Goal: Use online tool/utility: Utilize a website feature to perform a specific function

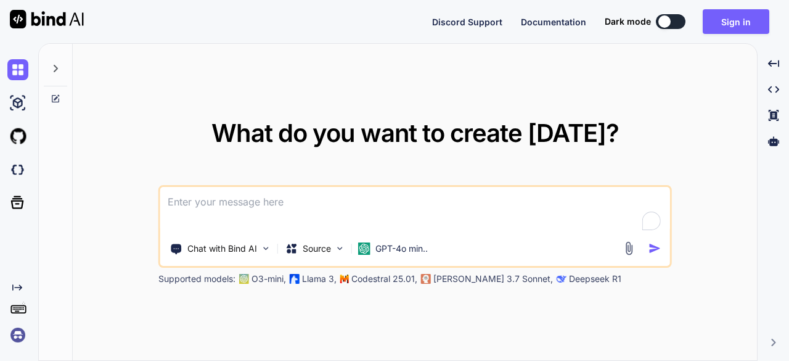
paste textarea "To enrich screen reader interactions, please activate Accessibility in Grammarl…"
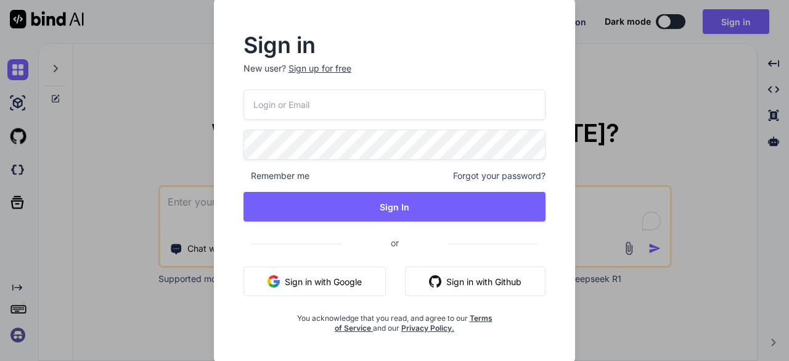
click at [359, 276] on button "Sign in with Google" at bounding box center [315, 281] width 142 height 30
click at [128, 98] on div "Sign in New user? Sign up for free Remember me Forgot your password? Sign In or…" at bounding box center [394, 180] width 789 height 361
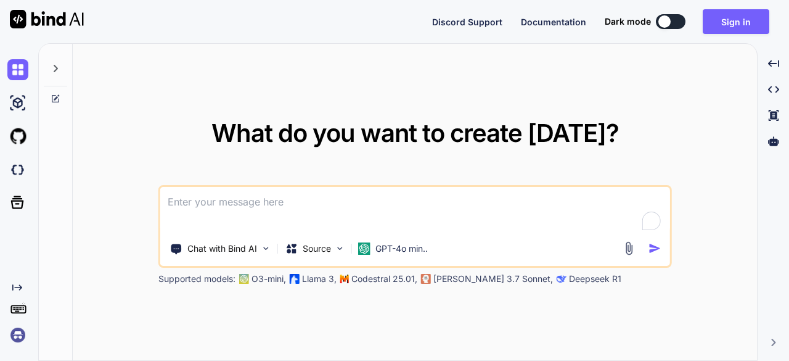
click at [231, 208] on textarea "To enrich screen reader interactions, please activate Accessibility in Grammarl…" at bounding box center [415, 210] width 510 height 46
paste textarea "To enrich screen reader interactions, please activate Accessibility in Grammarl…"
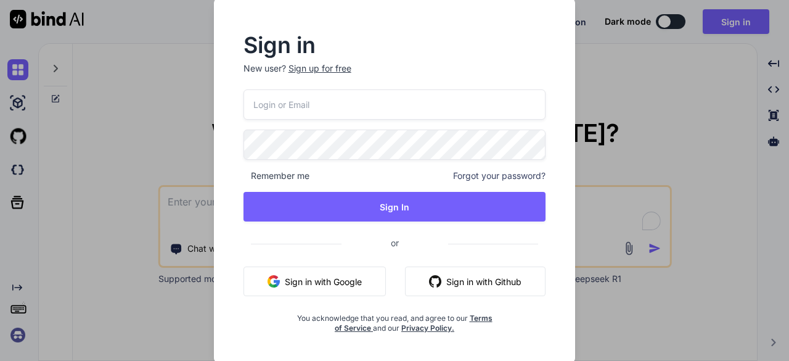
click at [310, 273] on button "Sign in with Google" at bounding box center [315, 281] width 142 height 30
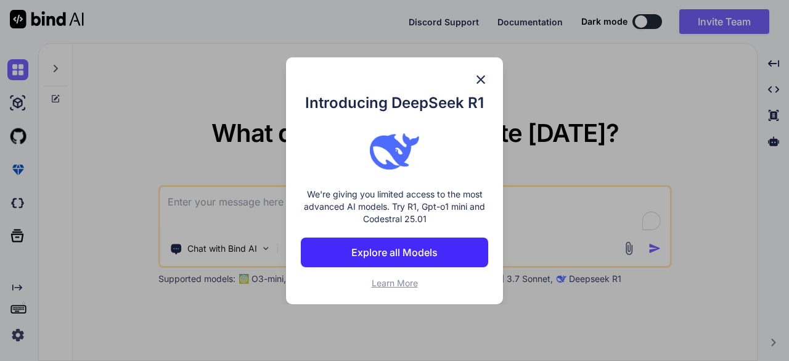
click at [483, 80] on img at bounding box center [481, 79] width 15 height 15
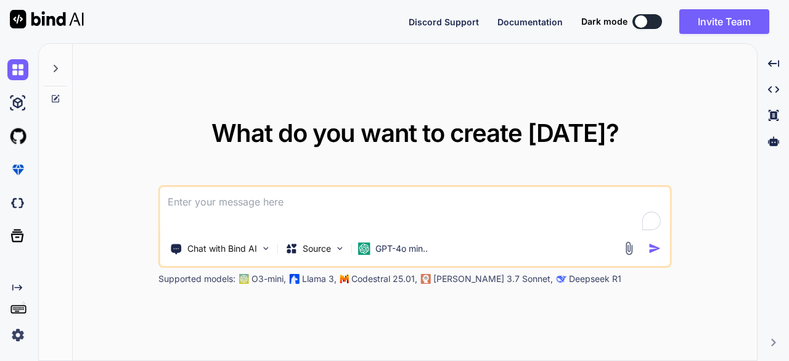
click at [322, 207] on textarea "To enrich screen reader interactions, please activate Accessibility in Grammarl…" at bounding box center [415, 210] width 510 height 46
paste textarea "Here's a comprehensive prompt to create a high-converting demo landing page for…"
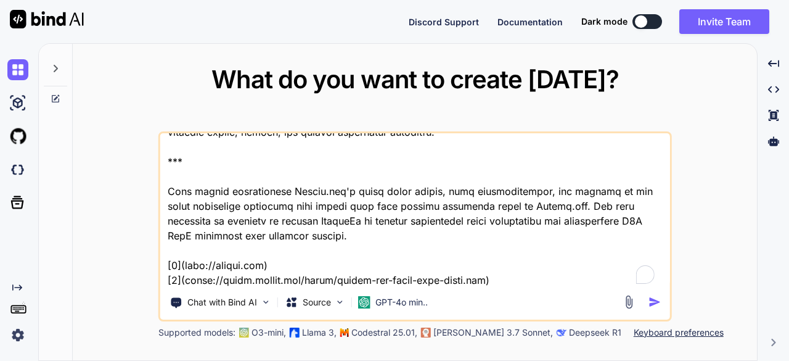
scroll to position [1334, 0]
drag, startPoint x: 165, startPoint y: 157, endPoint x: 496, endPoint y: 288, distance: 356.2
click at [496, 288] on div "Chat with Bind AI Source GPT-4o min.." at bounding box center [415, 226] width 514 height 190
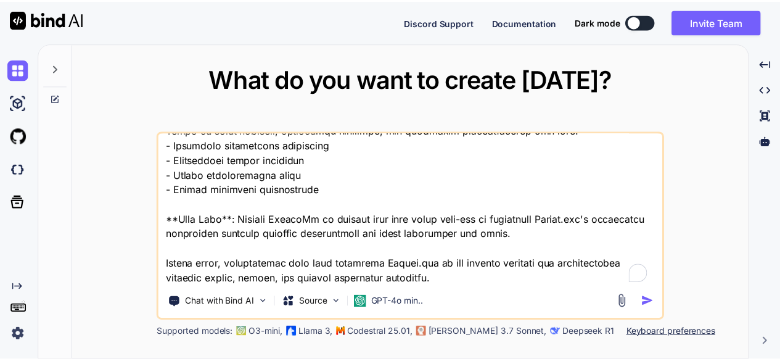
scroll to position [1201, 0]
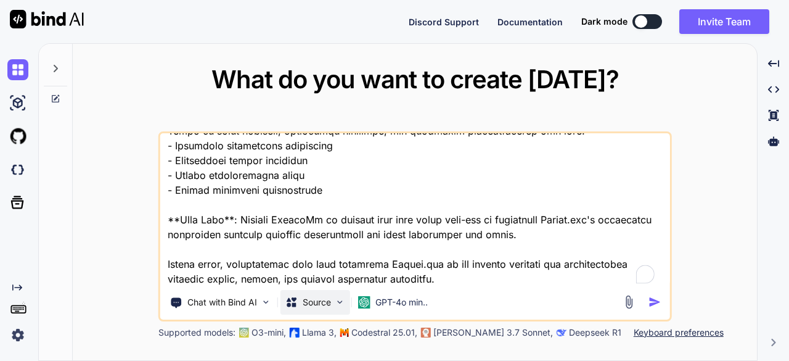
click at [339, 303] on img at bounding box center [340, 302] width 10 height 10
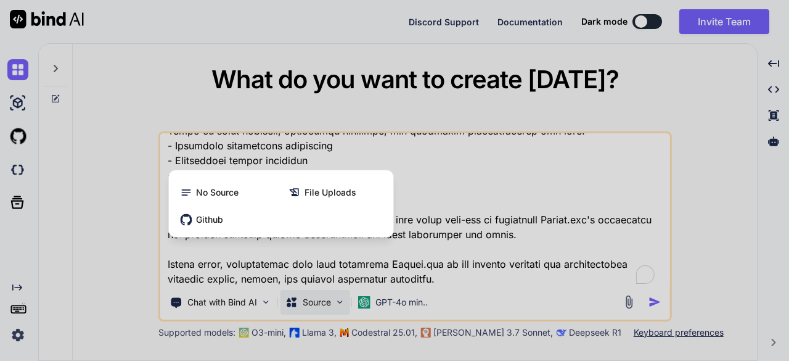
click at [445, 279] on div at bounding box center [394, 180] width 789 height 361
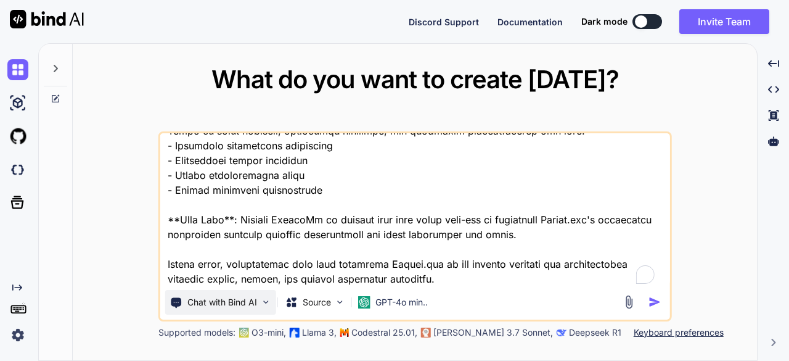
click at [218, 300] on p "Chat with Bind AI" at bounding box center [222, 302] width 70 height 12
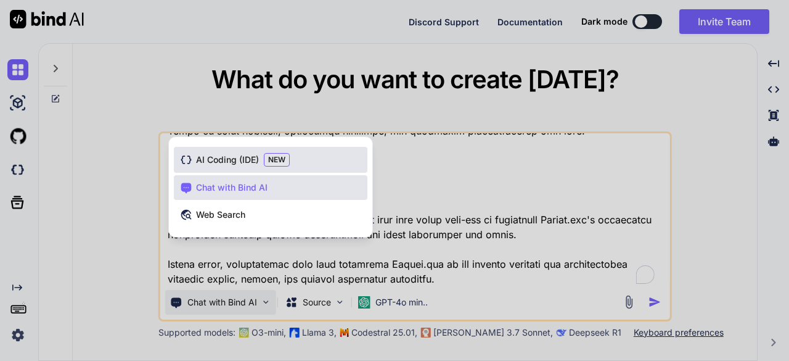
click at [236, 157] on span "AI Coding (IDE)" at bounding box center [227, 160] width 63 height 12
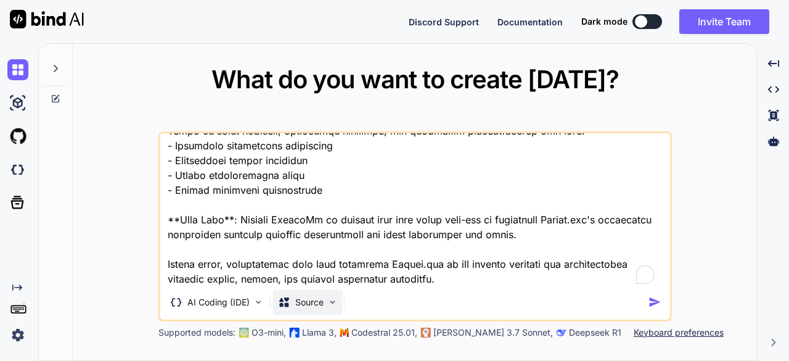
click at [328, 300] on img at bounding box center [332, 302] width 10 height 10
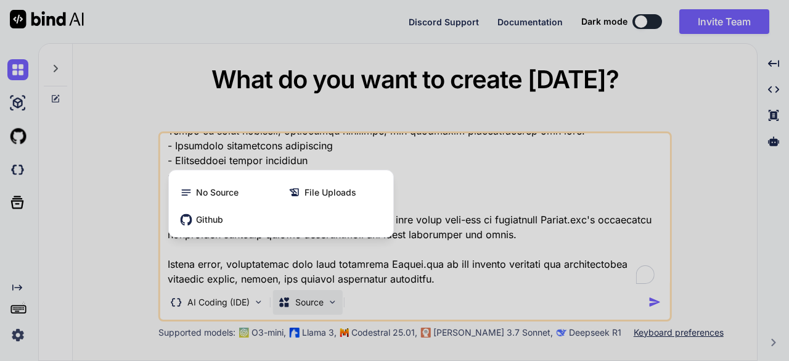
click at [446, 282] on div at bounding box center [394, 180] width 789 height 361
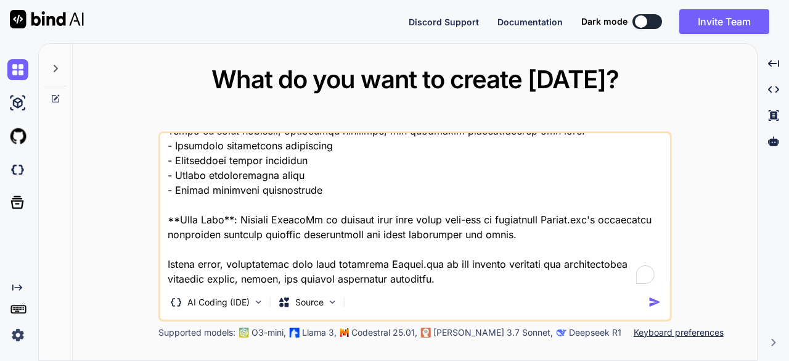
click at [509, 277] on textarea "To enrich screen reader interactions, please activate Accessibility in Grammarl…" at bounding box center [415, 209] width 510 height 153
click at [466, 262] on textarea "To enrich screen reader interactions, please activate Accessibility in Grammarl…" at bounding box center [415, 209] width 510 height 153
type textarea "Here's a comprehensive prompt to create a high-converting demo landing page for…"
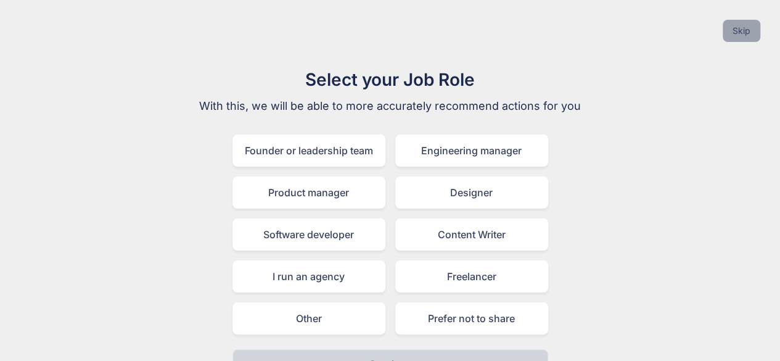
click at [745, 33] on button "Skip" at bounding box center [742, 31] width 38 height 22
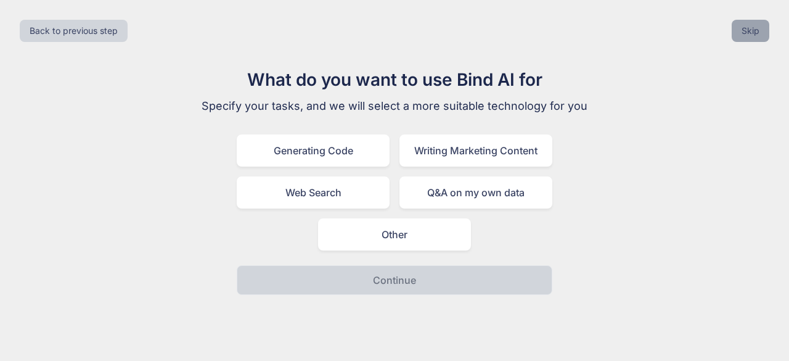
click at [745, 33] on button "Skip" at bounding box center [751, 31] width 38 height 22
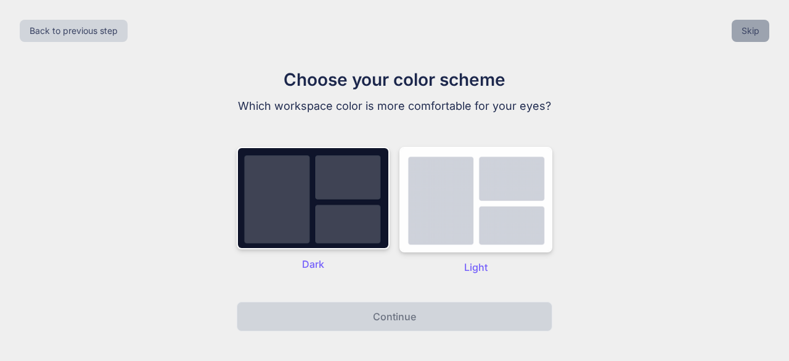
click at [745, 33] on button "Skip" at bounding box center [751, 31] width 38 height 22
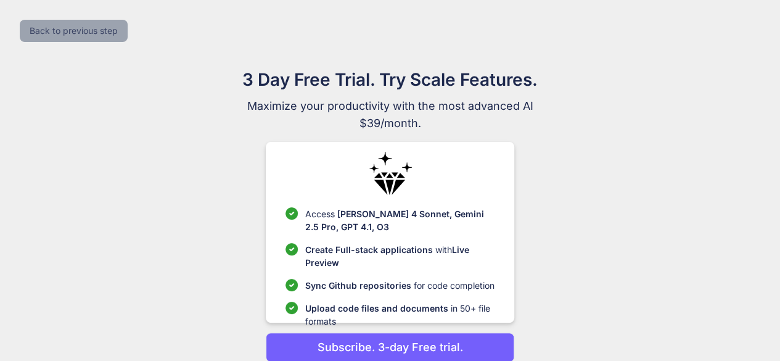
click at [92, 38] on button "Back to previous step" at bounding box center [74, 31] width 108 height 22
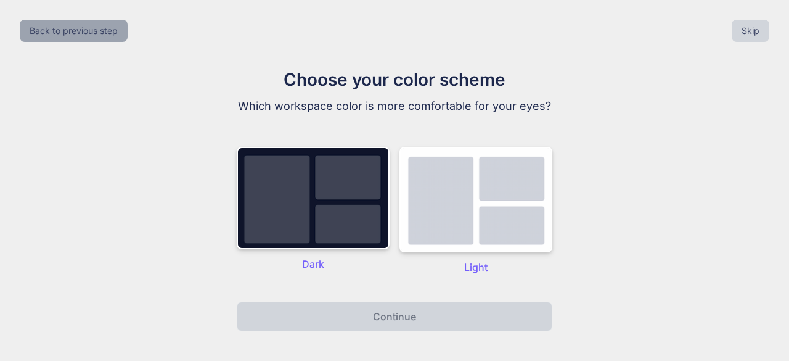
click at [92, 38] on button "Back to previous step" at bounding box center [74, 31] width 108 height 22
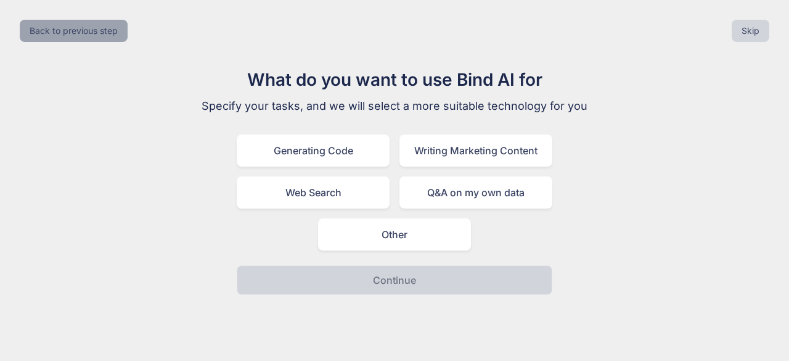
click at [92, 38] on button "Back to previous step" at bounding box center [74, 31] width 108 height 22
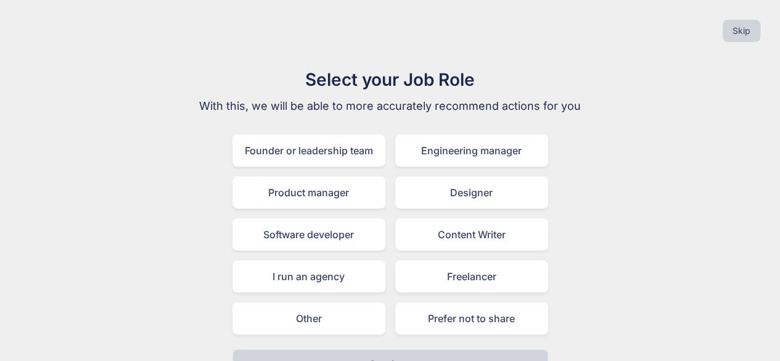
click at [92, 38] on div "Skip" at bounding box center [390, 31] width 760 height 42
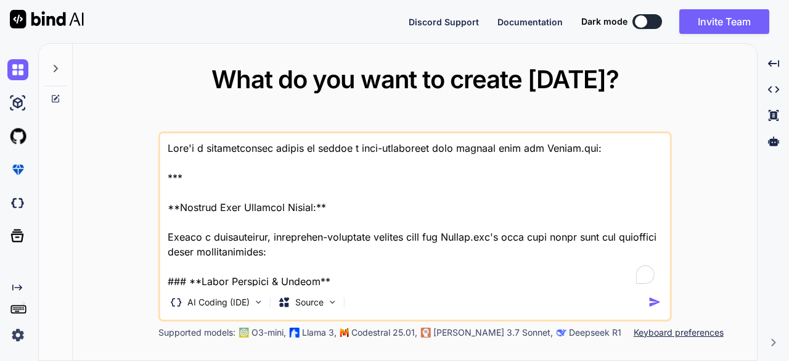
click at [392, 273] on textarea "To enrich screen reader interactions, please activate Accessibility in Grammarl…" at bounding box center [415, 209] width 510 height 153
click at [656, 301] on img "button" at bounding box center [654, 301] width 13 height 13
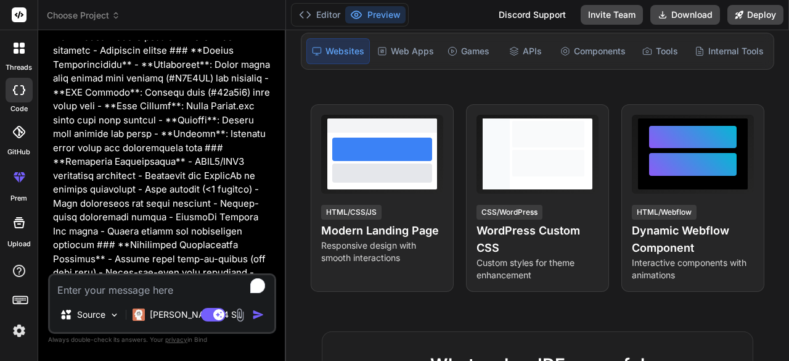
scroll to position [1017, 0]
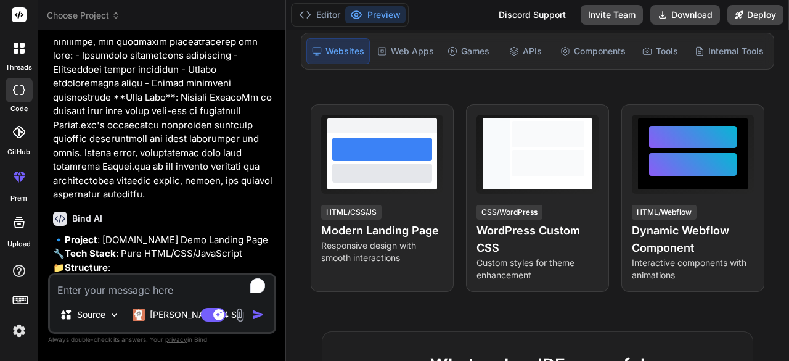
type textarea "x"
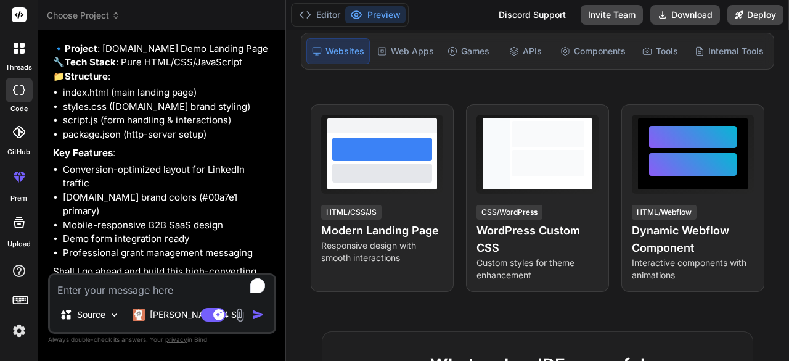
scroll to position [1215, 0]
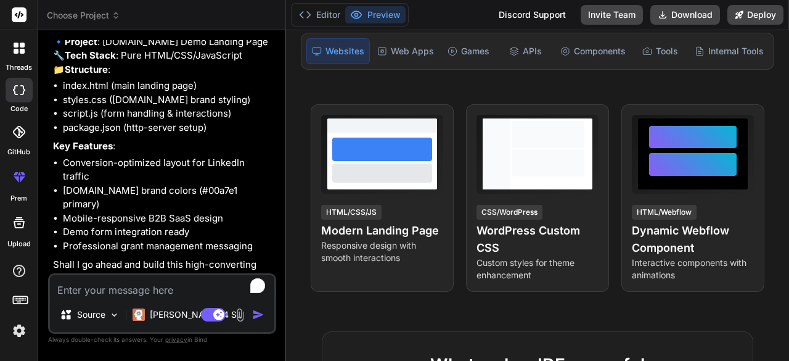
click at [166, 281] on textarea "To enrich screen reader interactions, please activate Accessibility in Grammarl…" at bounding box center [162, 286] width 224 height 22
type textarea "y"
type textarea "x"
type textarea "yw"
type textarea "x"
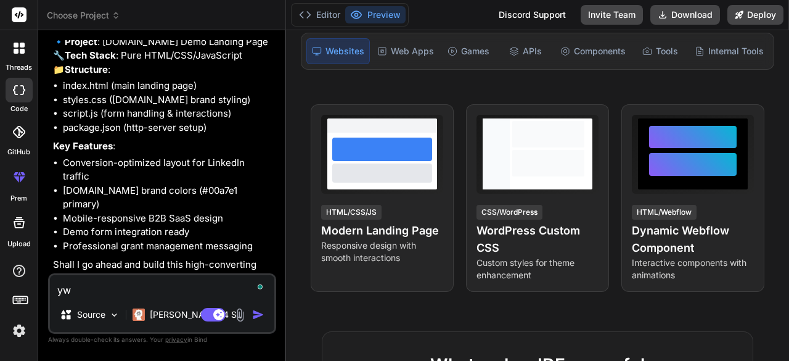
type textarea "y"
type textarea "x"
type textarea "ye"
type textarea "x"
type textarea "yes"
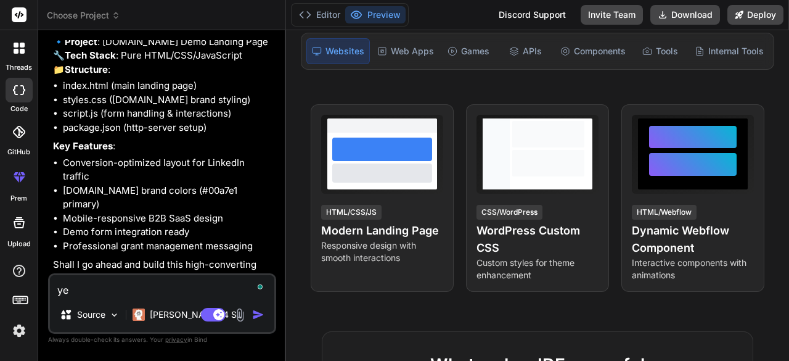
type textarea "x"
type textarea "yess"
type textarea "x"
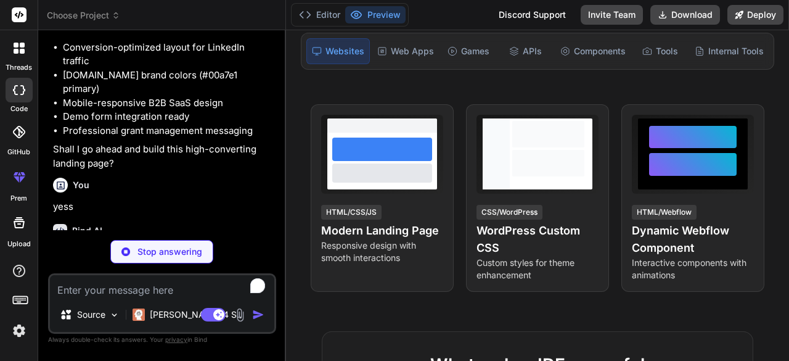
scroll to position [1343, 0]
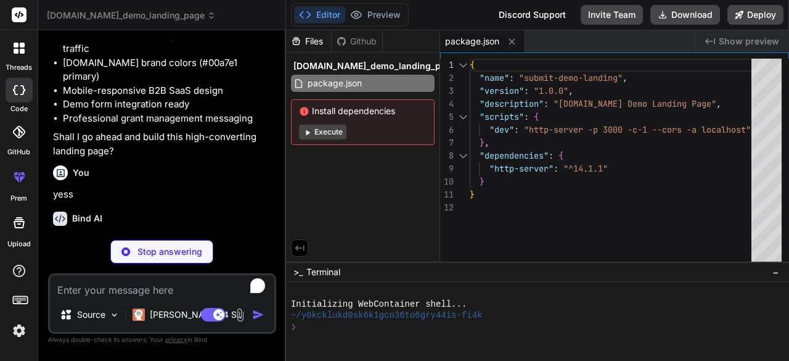
type textarea "x"
type textarea "</html>"
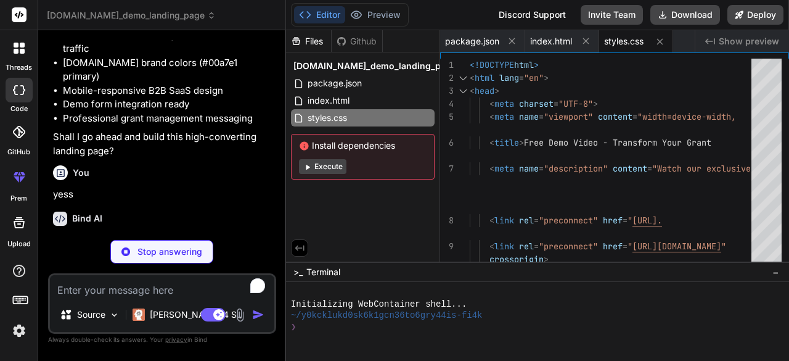
type textarea "x"
type textarea ".container { padding: 0 15px; } .form-wrapper { margin: 0 15px; } }"
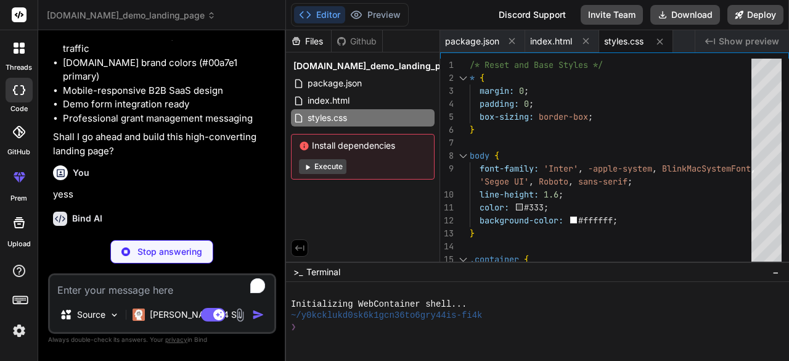
type textarea "x"
type textarea "transform 0.6s ease'; observer.observe(item); }); });"
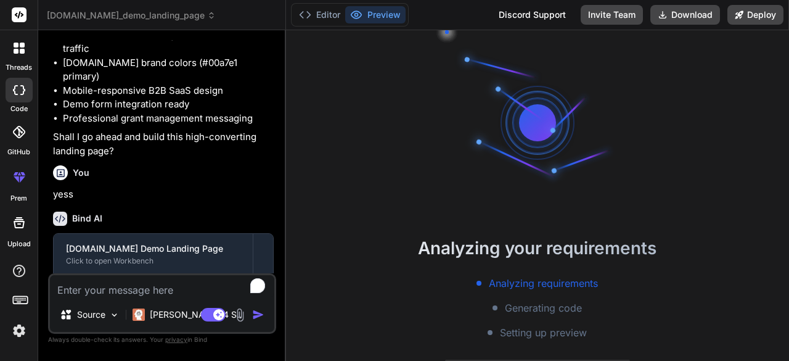
scroll to position [126, 0]
type textarea "x"
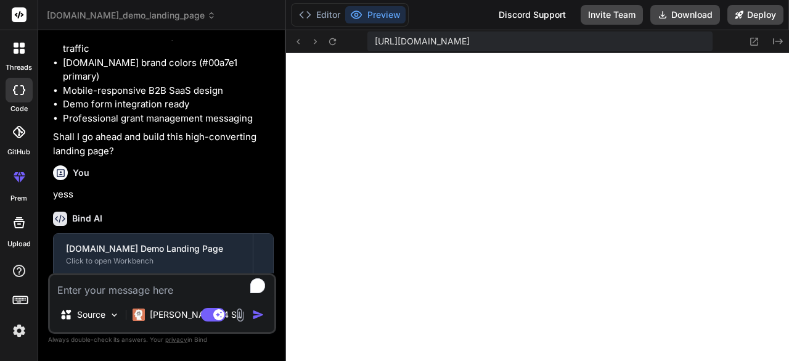
scroll to position [622, 0]
